Goal: Entertainment & Leisure: Browse casually

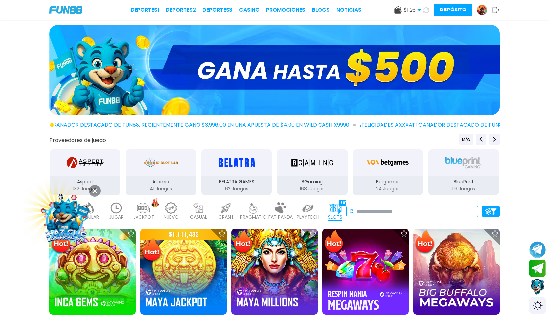
click at [422, 213] on input at bounding box center [416, 212] width 119 height 8
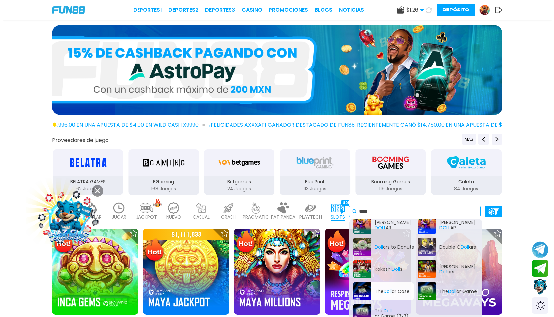
scroll to position [54, 0]
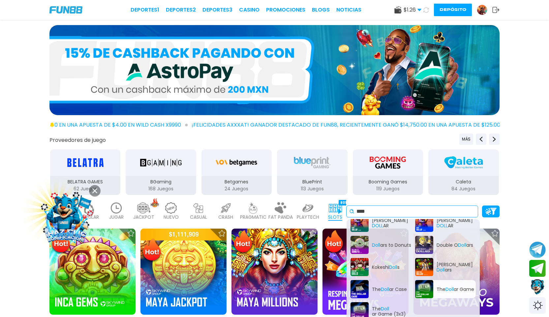
type input "****"
click at [428, 291] on div "The Doll ar Game" at bounding box center [445, 289] width 61 height 18
